Goal: Task Accomplishment & Management: Complete application form

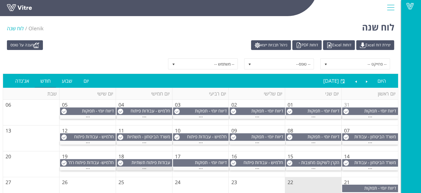
click at [148, 167] on div "..." at bounding box center [145, 169] width 56 height 4
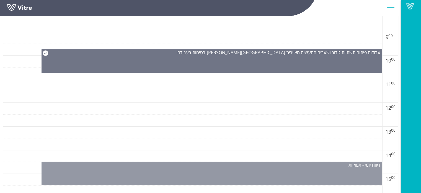
scroll to position [305, 0]
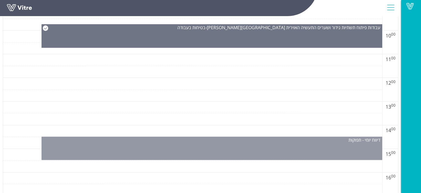
click at [226, 146] on div "דיווח יומי - תפוקות" at bounding box center [212, 147] width 341 height 23
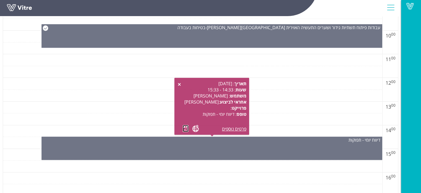
click at [186, 130] on link at bounding box center [186, 128] width 6 height 7
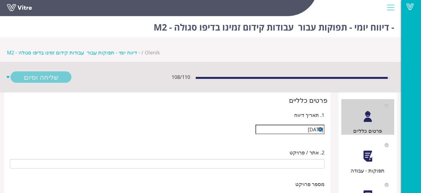
type input "[PERSON_NAME]"
type input "25-07 עבודות קידום זמינו בדיפו סגולה - M2"
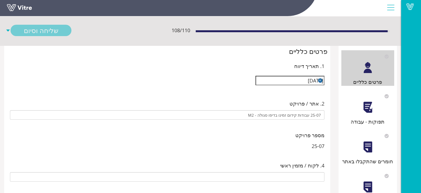
scroll to position [55, 0]
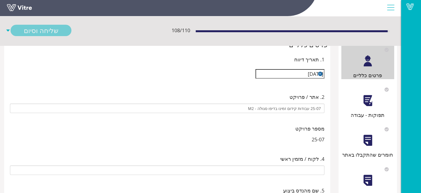
click at [368, 84] on div "תפוקות - עבודה" at bounding box center [368, 100] width 53 height 35
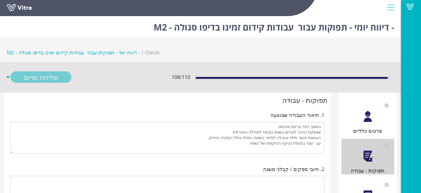
scroll to position [6, 0]
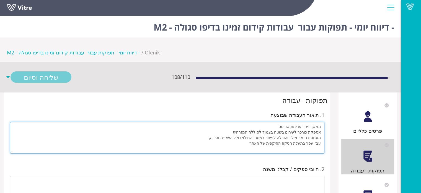
click at [244, 122] on textarea "המשך ניפוי ערימת אזבסט אספקת כורכר לעירום בשטח בצמוד לסוללה המזרחית העמסת חומר …" at bounding box center [167, 138] width 315 height 32
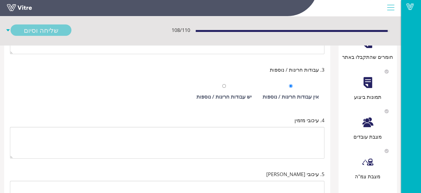
scroll to position [173, 0]
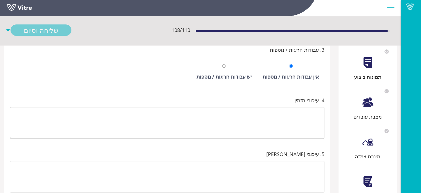
type textarea "המשך ניפוי ערימת אזבסט אספקת כורכר לעירום בשטח בצמוד לסוללה המזרחית העמסת חומר …"
click at [368, 175] on div at bounding box center [368, 181] width 12 height 12
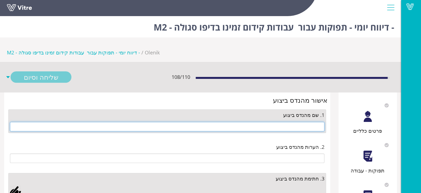
click at [311, 122] on input "text" at bounding box center [167, 126] width 315 height 9
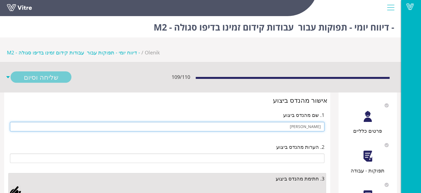
type input "[PERSON_NAME]"
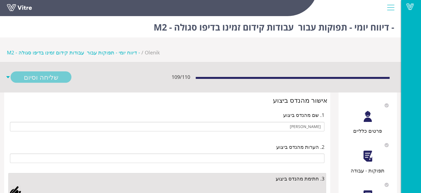
click at [16, 185] on div at bounding box center [15, 190] width 11 height 11
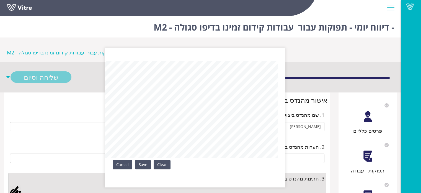
drag, startPoint x: 143, startPoint y: 165, endPoint x: 111, endPoint y: 140, distance: 40.6
click at [144, 164] on link "Save" at bounding box center [143, 164] width 16 height 9
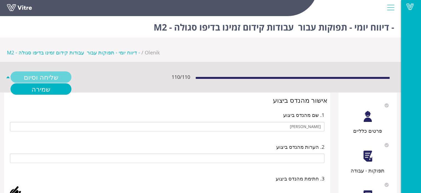
click at [50, 71] on link "שליחה וסיום" at bounding box center [41, 76] width 61 height 11
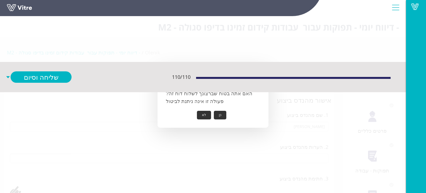
drag, startPoint x: 219, startPoint y: 116, endPoint x: 217, endPoint y: 111, distance: 5.1
click at [219, 116] on button "כן" at bounding box center [220, 115] width 12 height 9
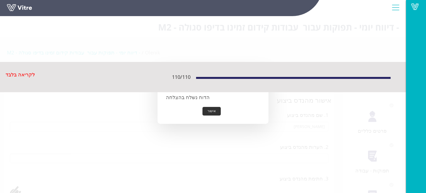
click at [214, 111] on button "אישור" at bounding box center [211, 111] width 18 height 9
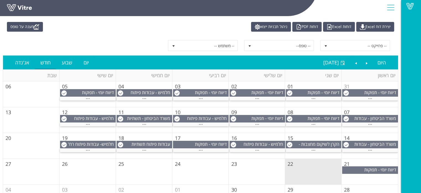
scroll to position [55, 0]
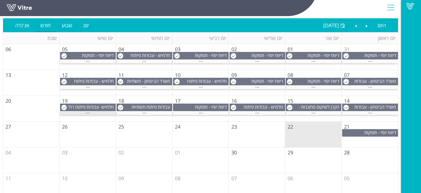
click at [91, 112] on div "..." at bounding box center [88, 113] width 56 height 4
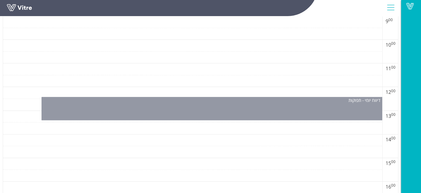
scroll to position [305, 0]
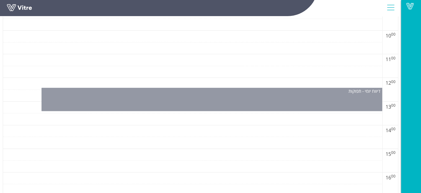
click at [258, 107] on div "דיווח יומי - תפוקות" at bounding box center [212, 99] width 341 height 23
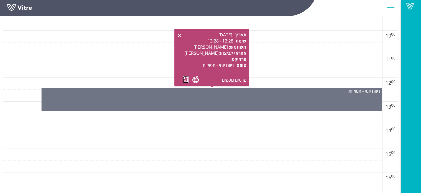
click at [187, 80] on link at bounding box center [186, 79] width 6 height 7
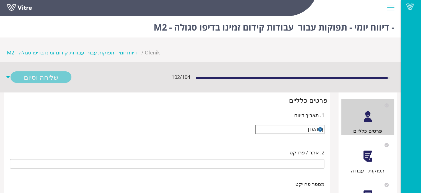
click at [378, 139] on div "תפוקות - עבודה" at bounding box center [368, 156] width 53 height 35
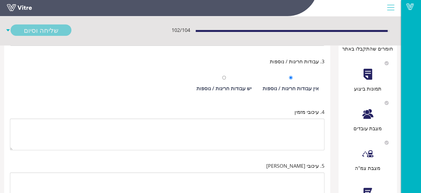
scroll to position [173, 0]
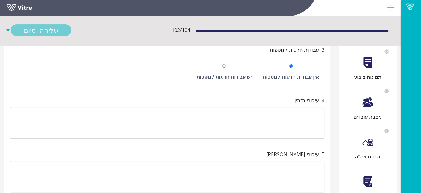
click at [372, 175] on div at bounding box center [368, 181] width 12 height 12
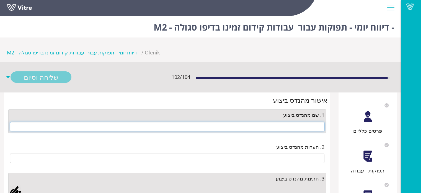
click at [312, 122] on input "text" at bounding box center [167, 126] width 315 height 9
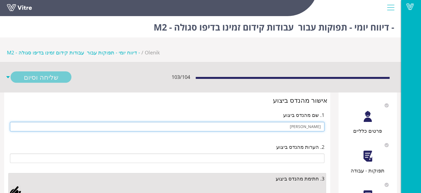
type input "[PERSON_NAME]"
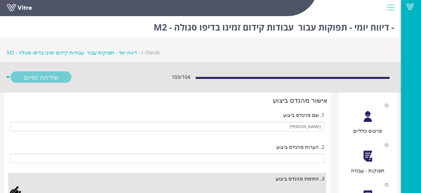
click at [16, 185] on div at bounding box center [15, 190] width 11 height 11
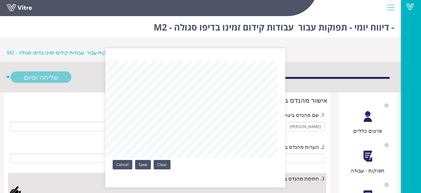
drag, startPoint x: 143, startPoint y: 164, endPoint x: 138, endPoint y: 159, distance: 6.9
click at [142, 162] on link "Save" at bounding box center [143, 164] width 16 height 9
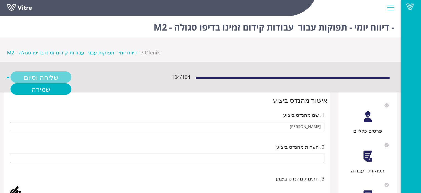
click at [63, 71] on link "שליחה וסיום" at bounding box center [41, 76] width 61 height 11
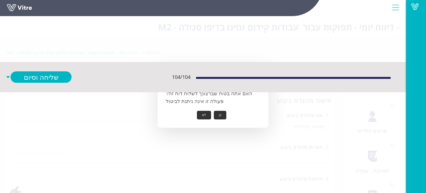
click at [216, 114] on button "כן" at bounding box center [220, 115] width 12 height 9
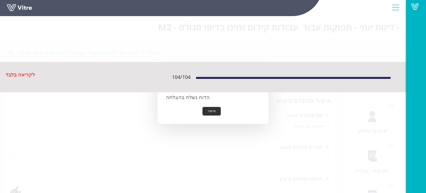
click at [213, 109] on button "אישור" at bounding box center [211, 111] width 18 height 9
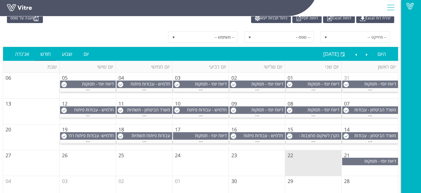
scroll to position [63, 0]
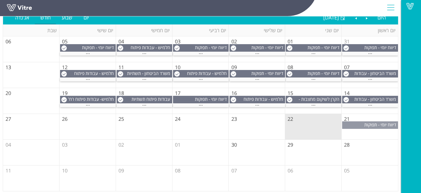
click at [374, 123] on span "דיווח יומי - תפוקות" at bounding box center [381, 124] width 32 height 6
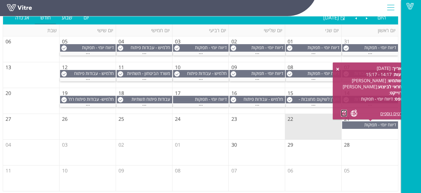
click at [344, 115] on link at bounding box center [344, 112] width 6 height 7
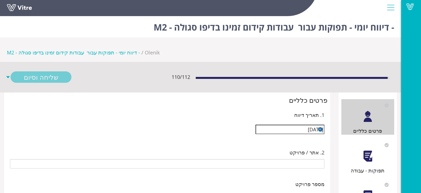
type input "[PERSON_NAME]"
click at [364, 150] on div at bounding box center [368, 156] width 12 height 12
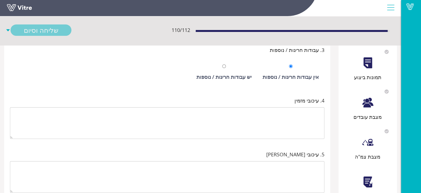
scroll to position [173, 0]
click at [369, 192] on div "אישור מהנדס ביצוע" at bounding box center [368, 196] width 53 height 8
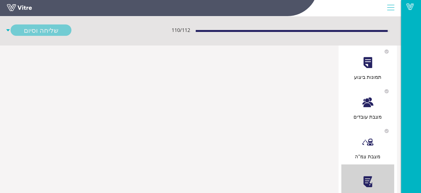
scroll to position [0, 0]
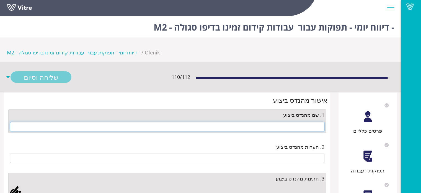
click at [307, 122] on input "text" at bounding box center [167, 126] width 315 height 9
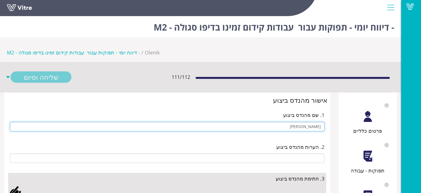
type input "[PERSON_NAME]"
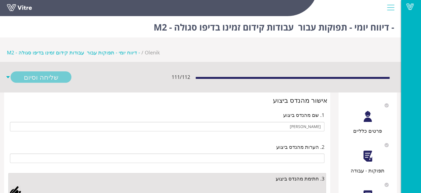
click at [18, 185] on div at bounding box center [15, 190] width 11 height 11
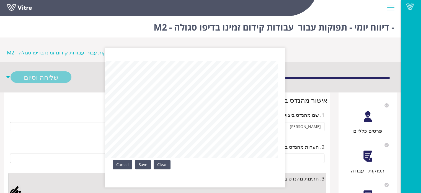
click at [146, 165] on link "Save" at bounding box center [143, 164] width 16 height 9
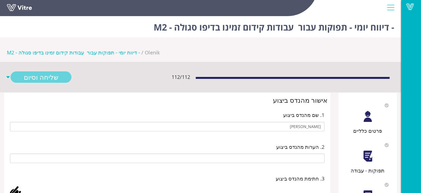
click at [55, 71] on link "שליחה וסיום" at bounding box center [41, 76] width 61 height 11
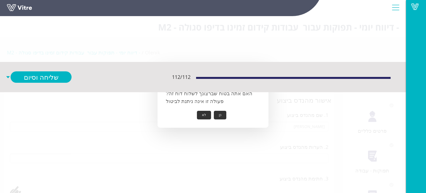
click at [221, 115] on button "כן" at bounding box center [220, 115] width 12 height 9
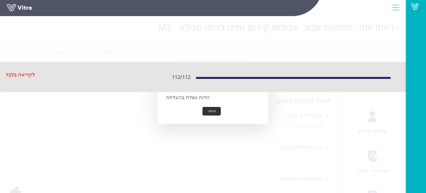
click at [211, 113] on button "אישור" at bounding box center [211, 111] width 18 height 9
